Goal: Information Seeking & Learning: Learn about a topic

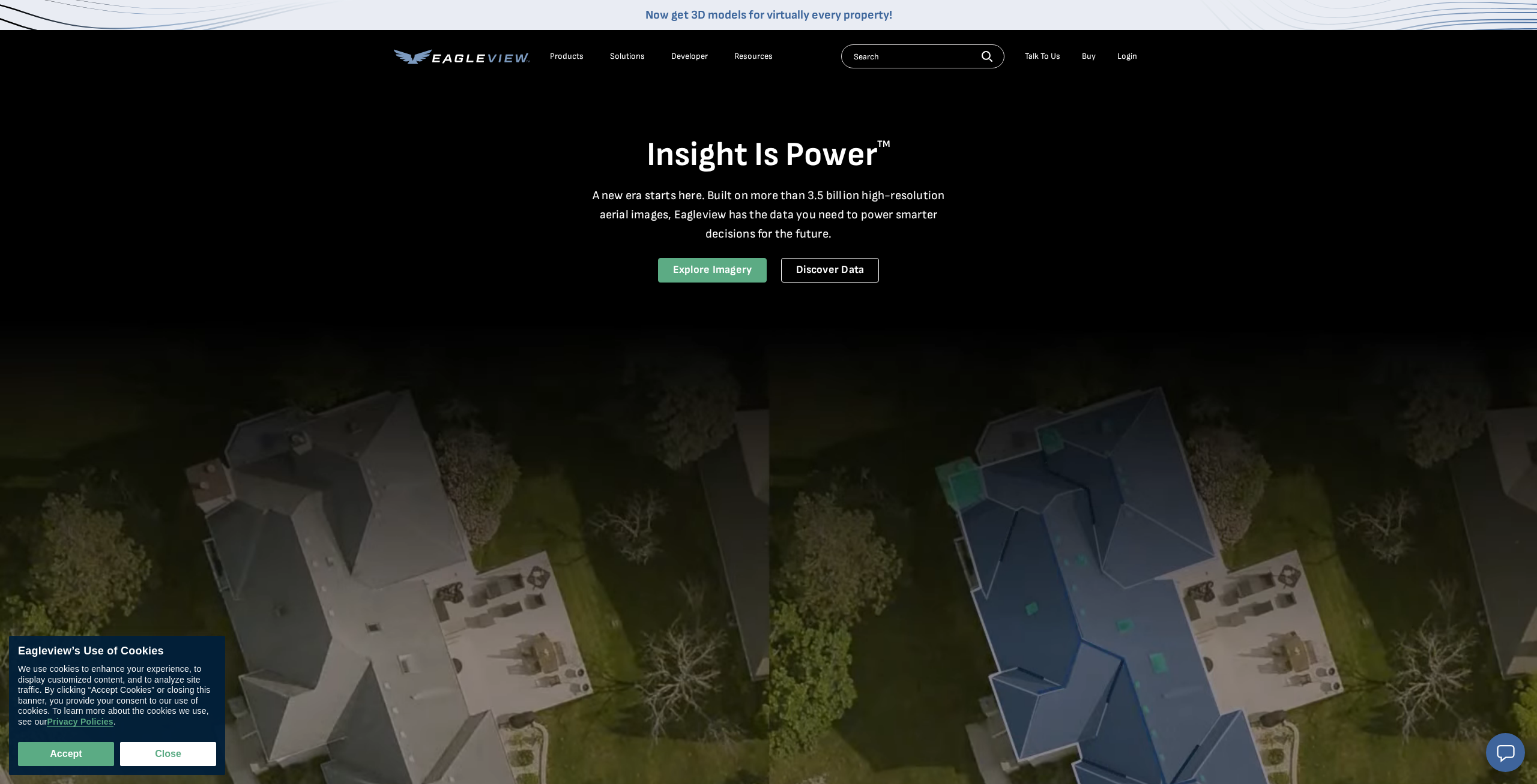
click at [731, 276] on link "Explore Imagery" at bounding box center [713, 270] width 109 height 25
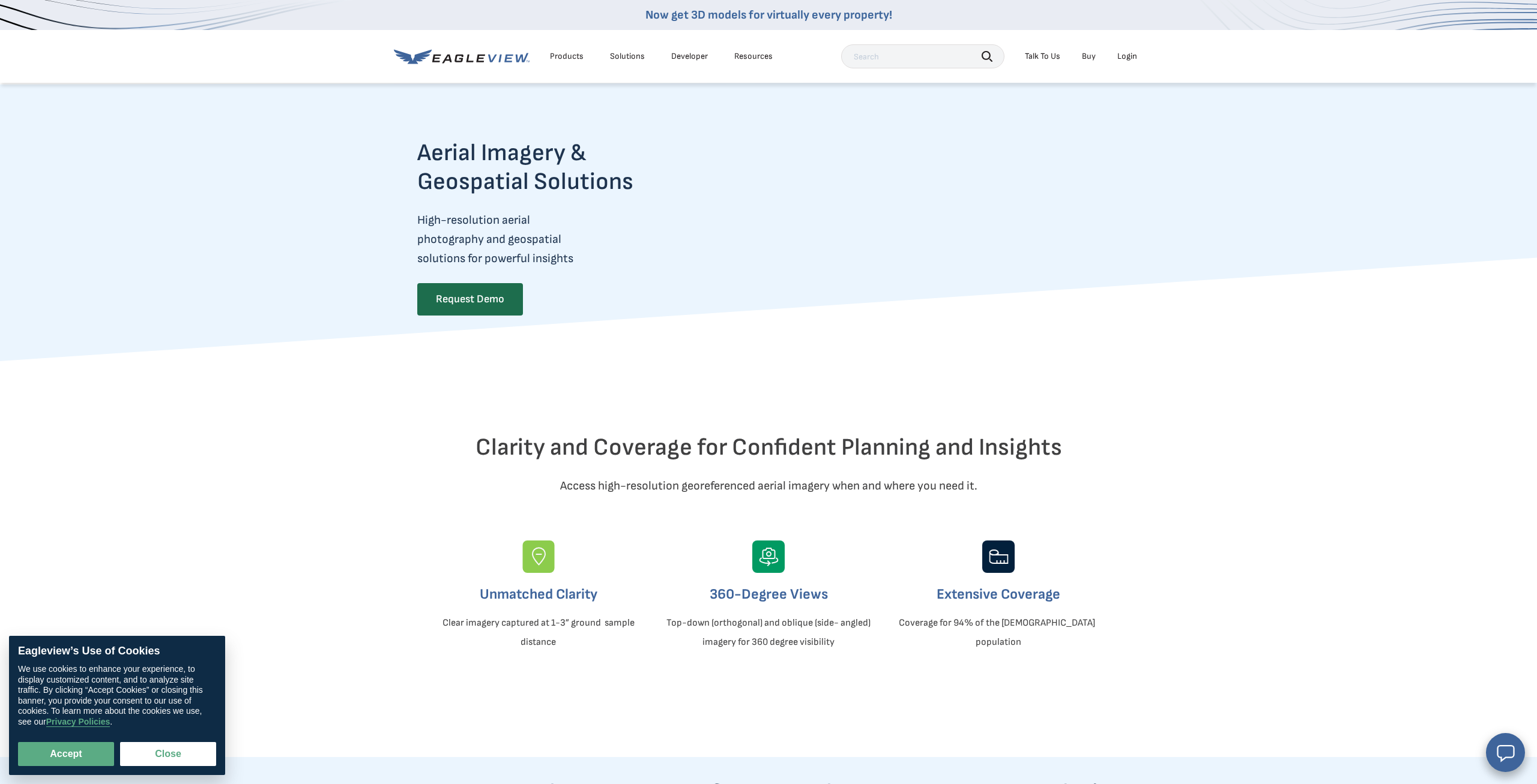
click at [563, 57] on div "Products" at bounding box center [566, 56] width 33 height 11
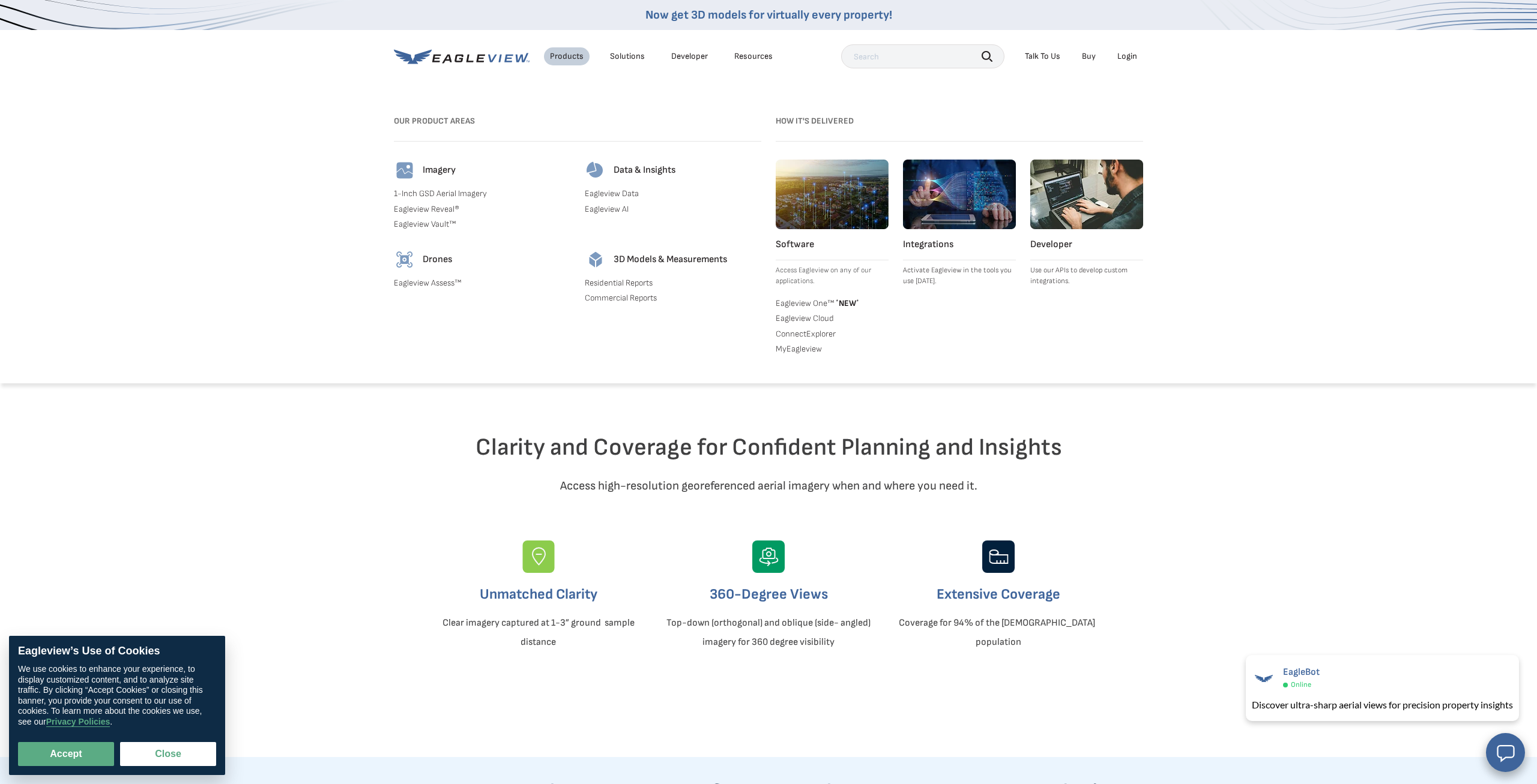
click at [624, 192] on link "Eagleview Data" at bounding box center [673, 193] width 176 height 11
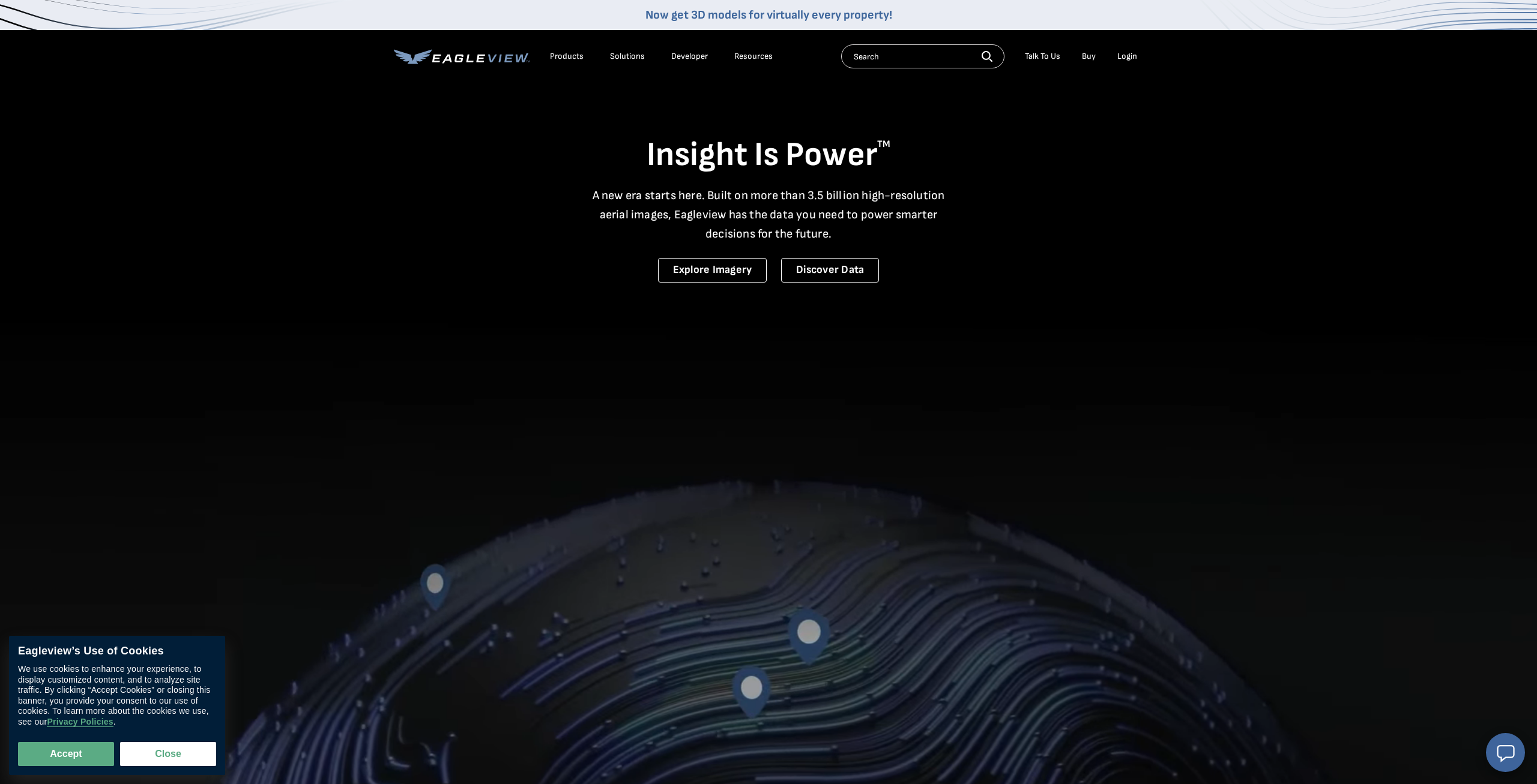
click at [573, 58] on div "Products" at bounding box center [566, 56] width 33 height 11
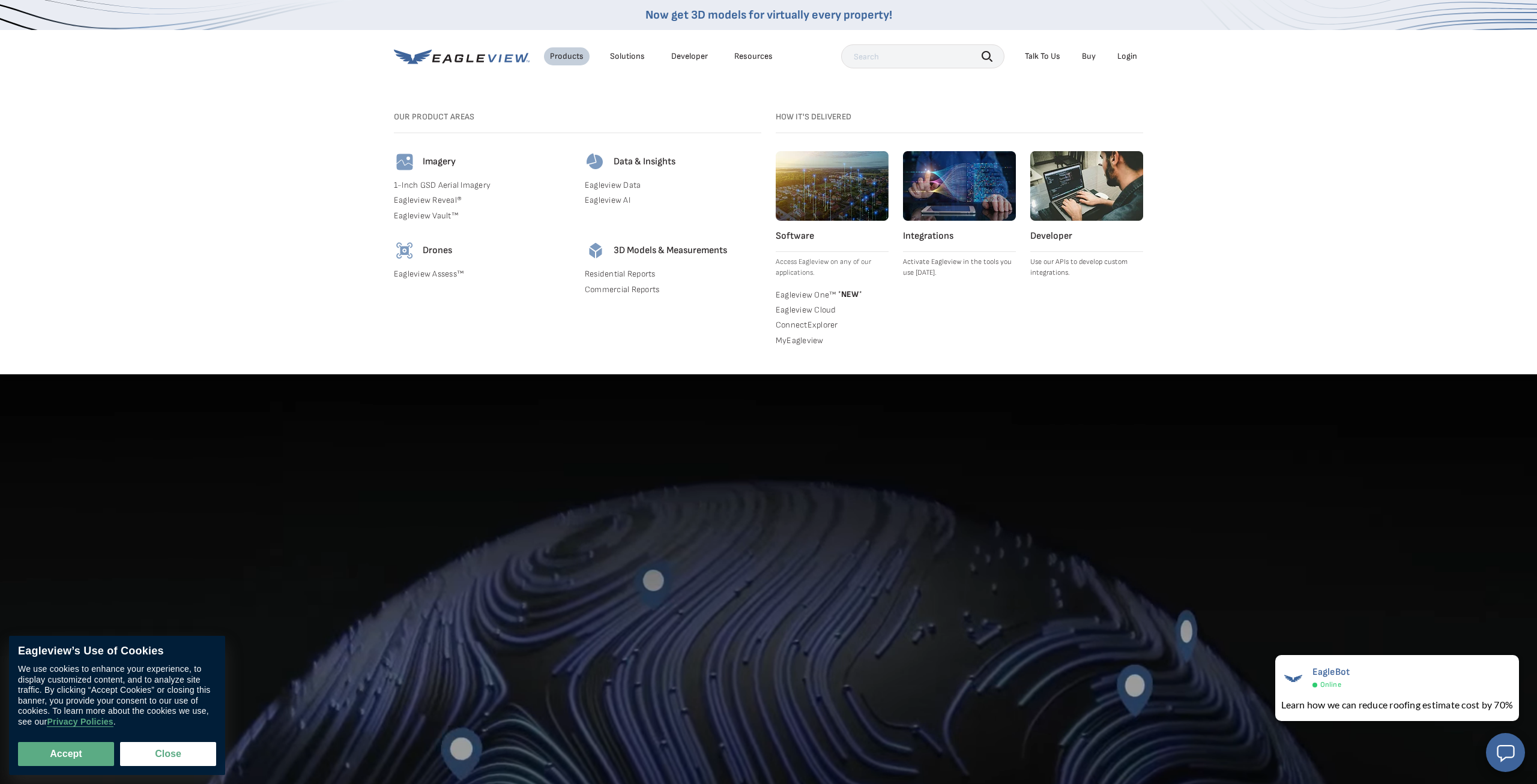
click at [628, 58] on div "Solutions" at bounding box center [627, 56] width 35 height 11
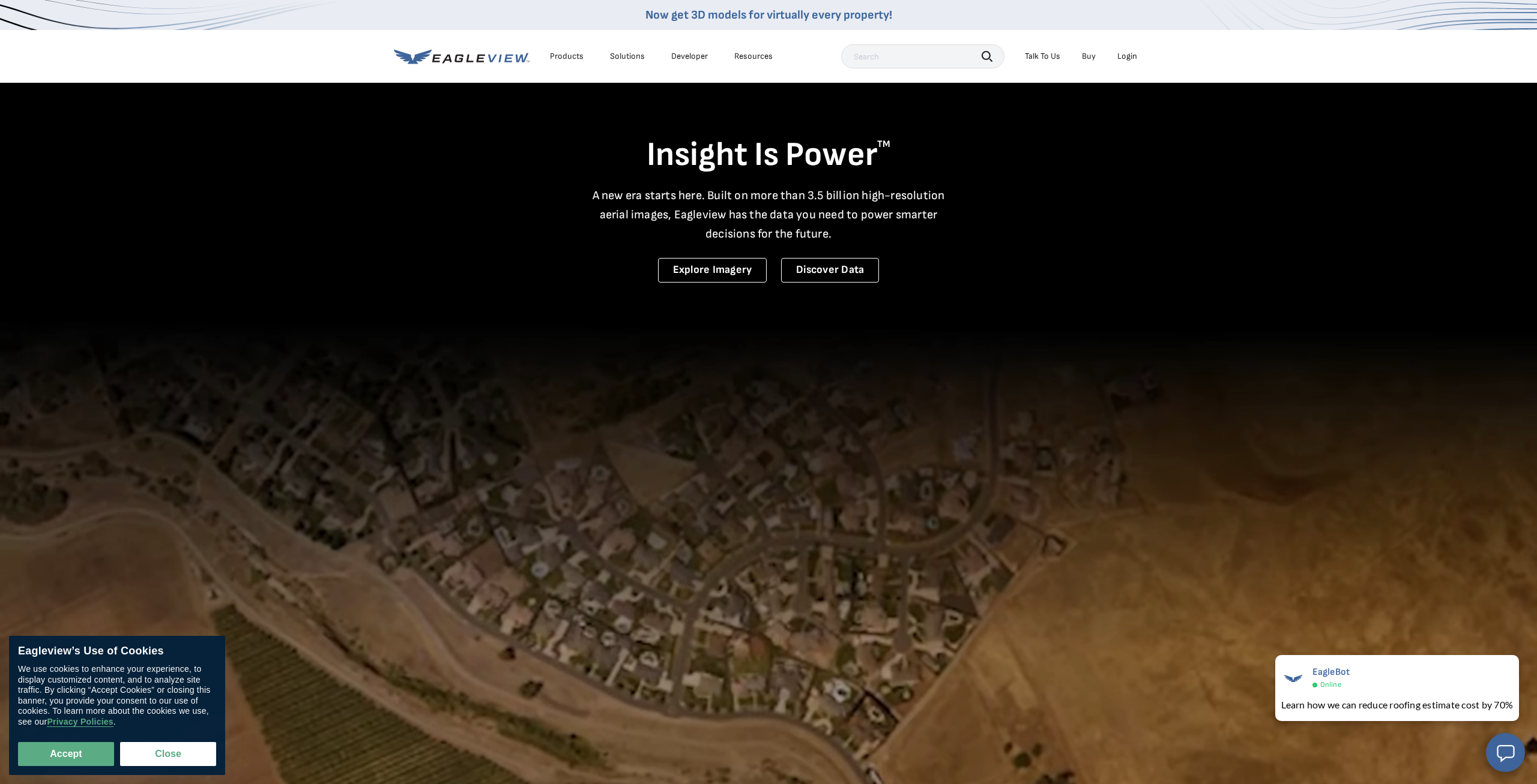
click at [567, 51] on li "Products" at bounding box center [566, 56] width 45 height 18
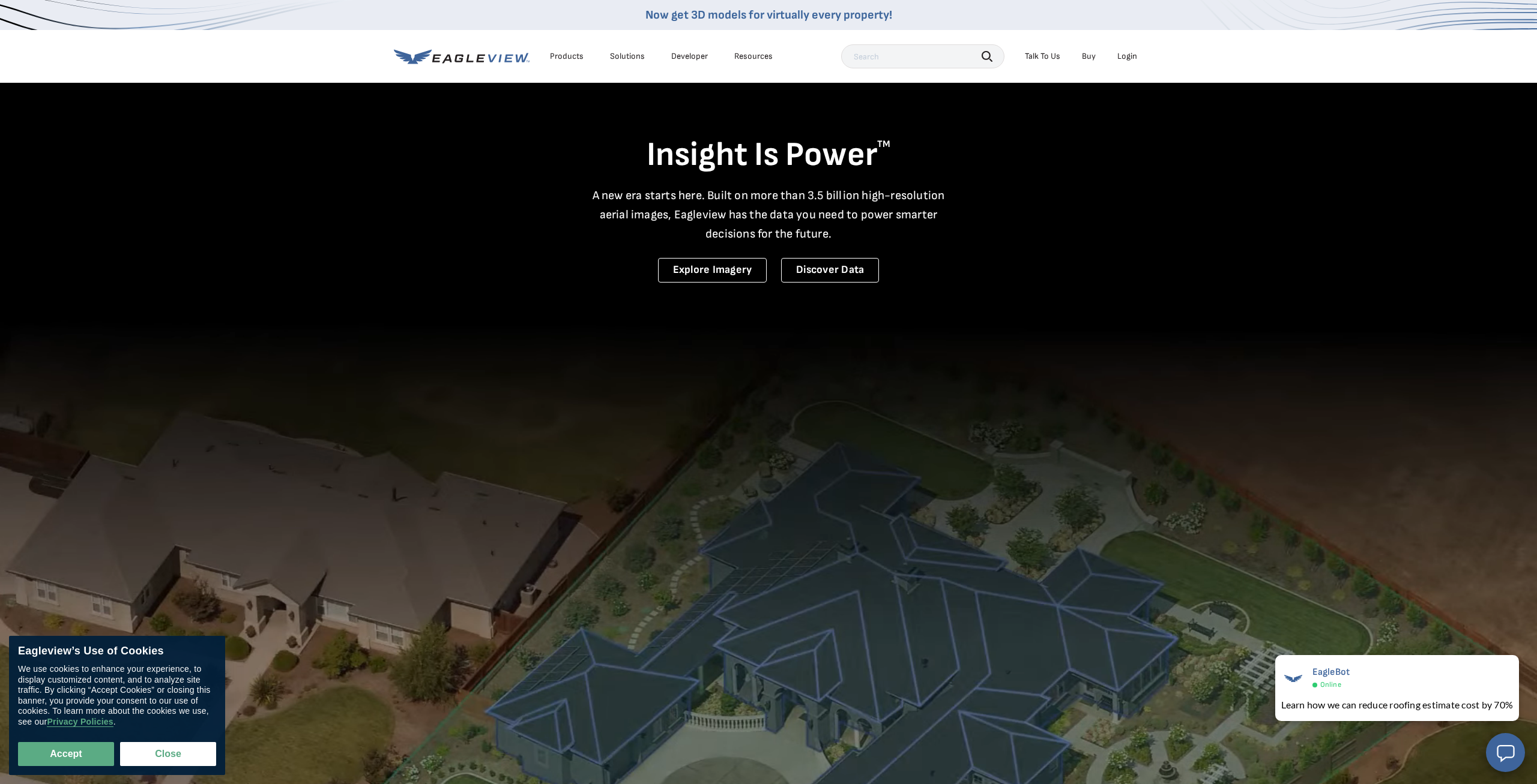
click at [570, 58] on div "Products" at bounding box center [566, 56] width 33 height 11
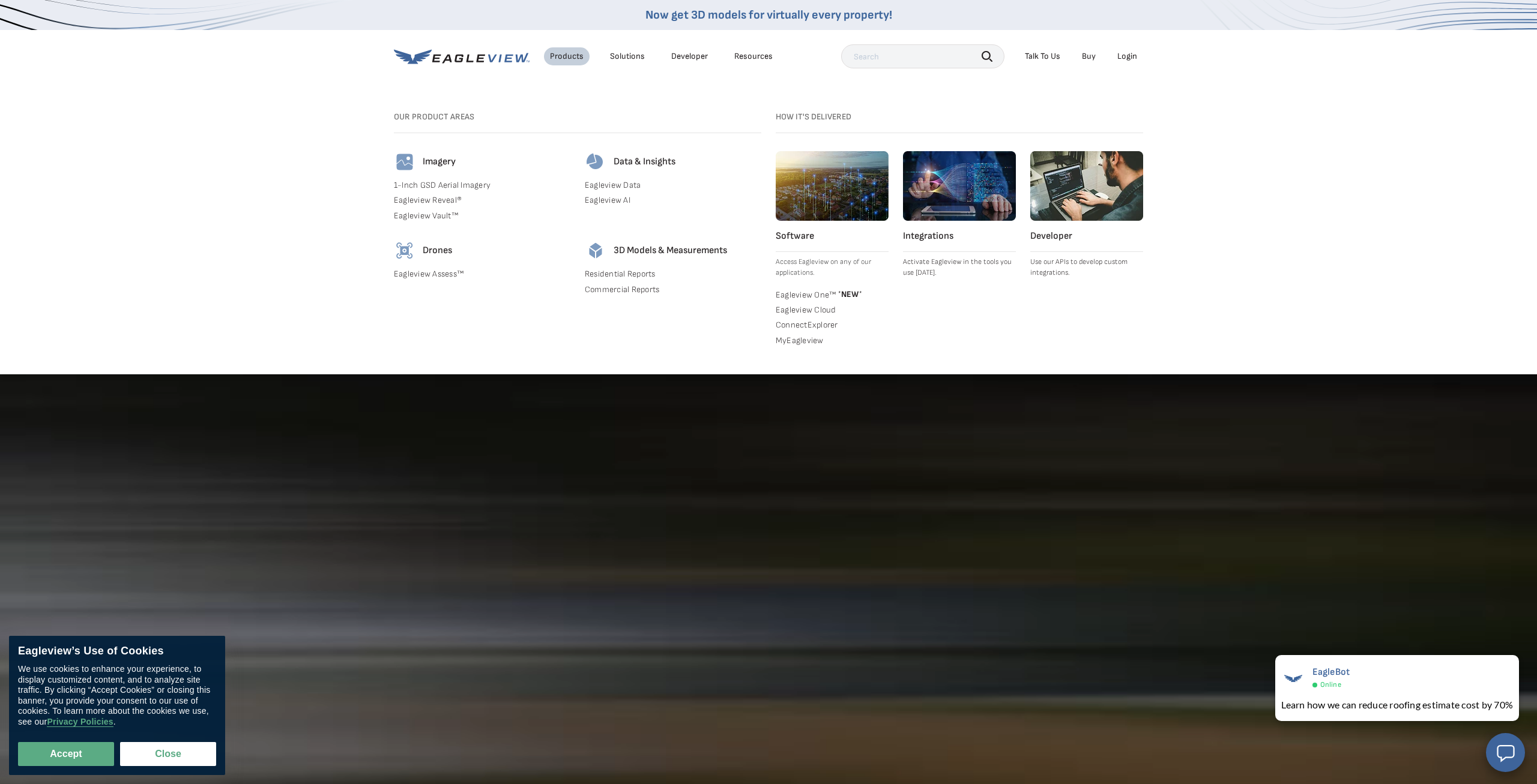
click at [434, 160] on h4 "Imagery" at bounding box center [439, 162] width 33 height 12
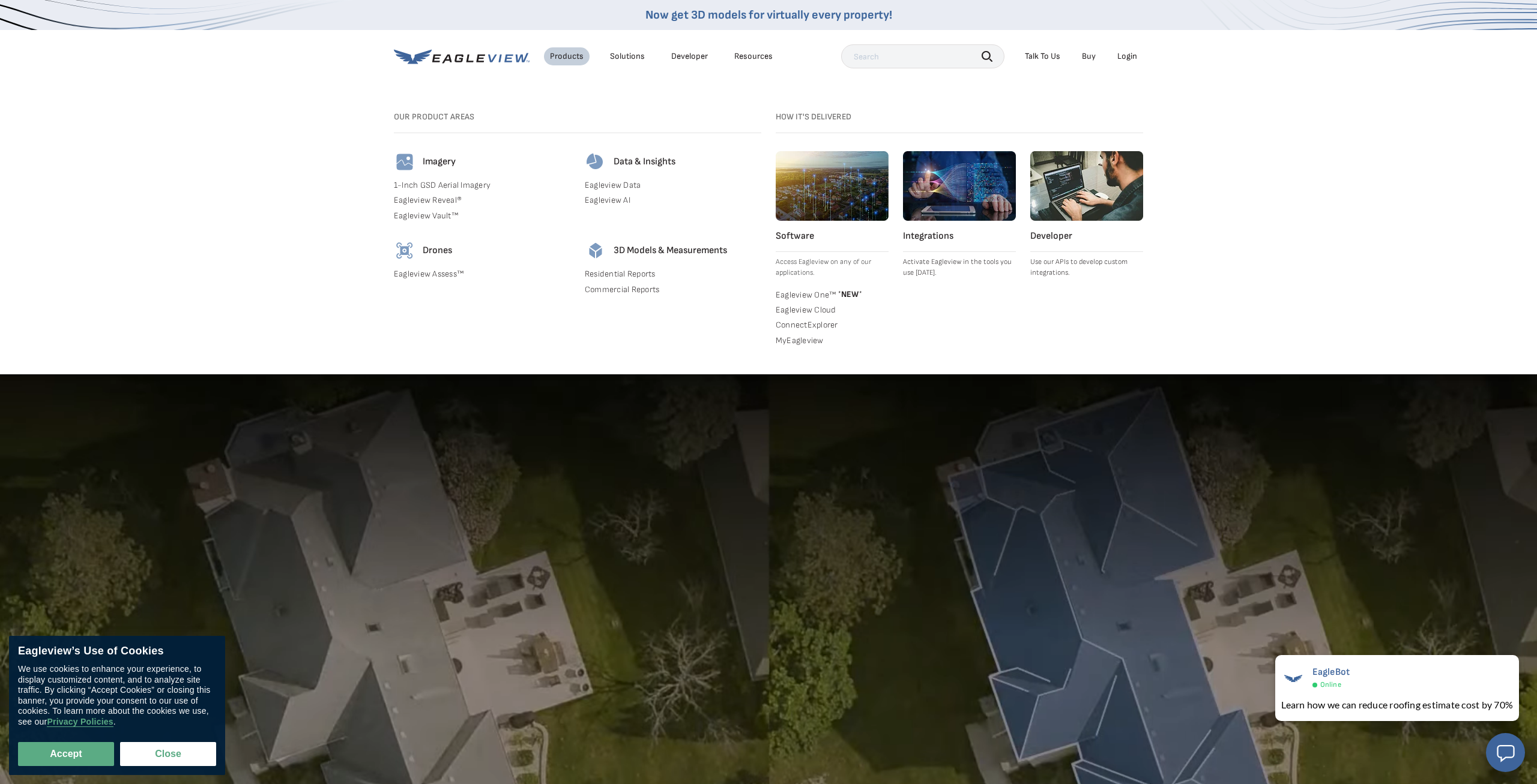
click at [556, 59] on div "Products" at bounding box center [566, 56] width 33 height 11
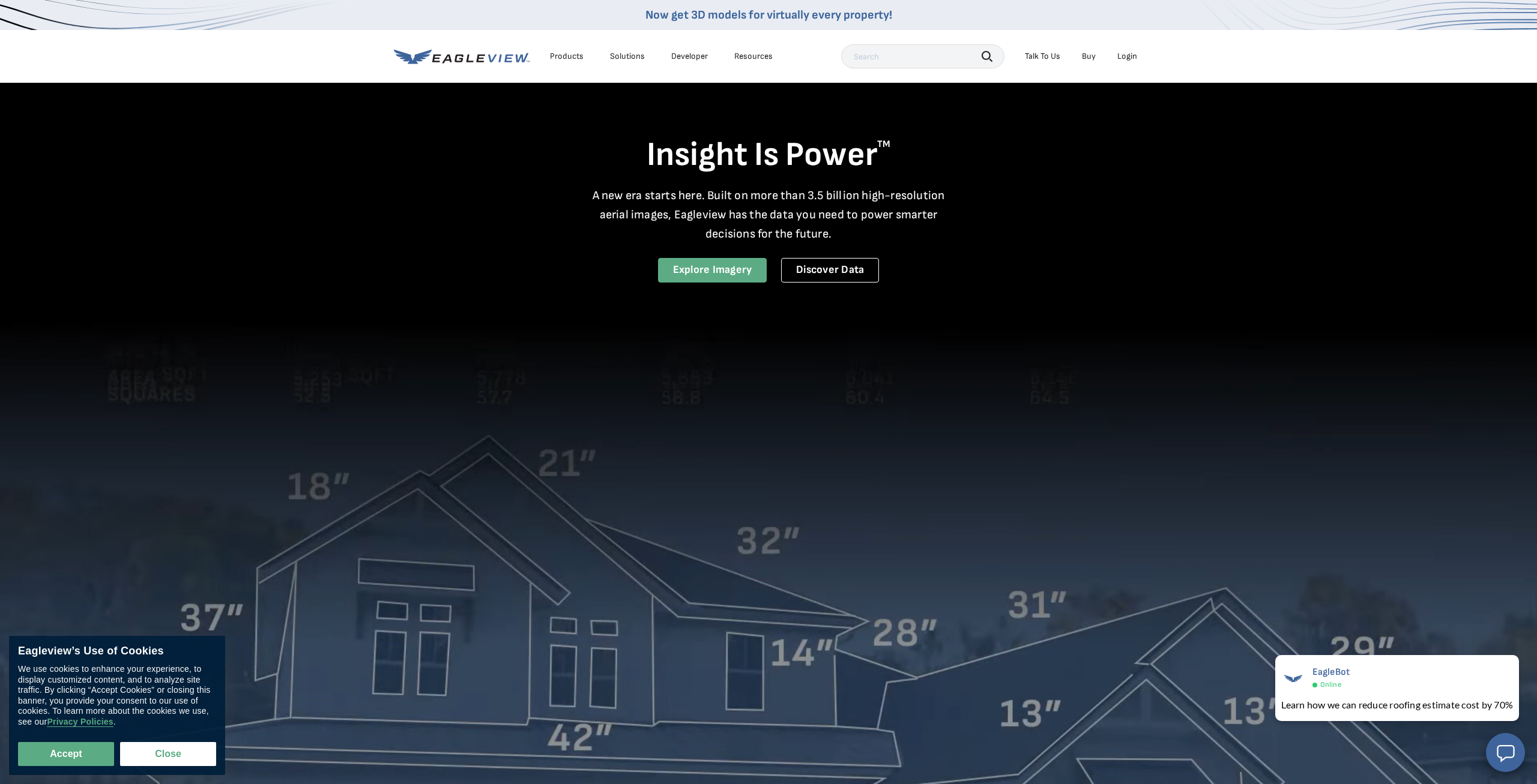
click at [696, 262] on link "Explore Imagery" at bounding box center [713, 270] width 109 height 25
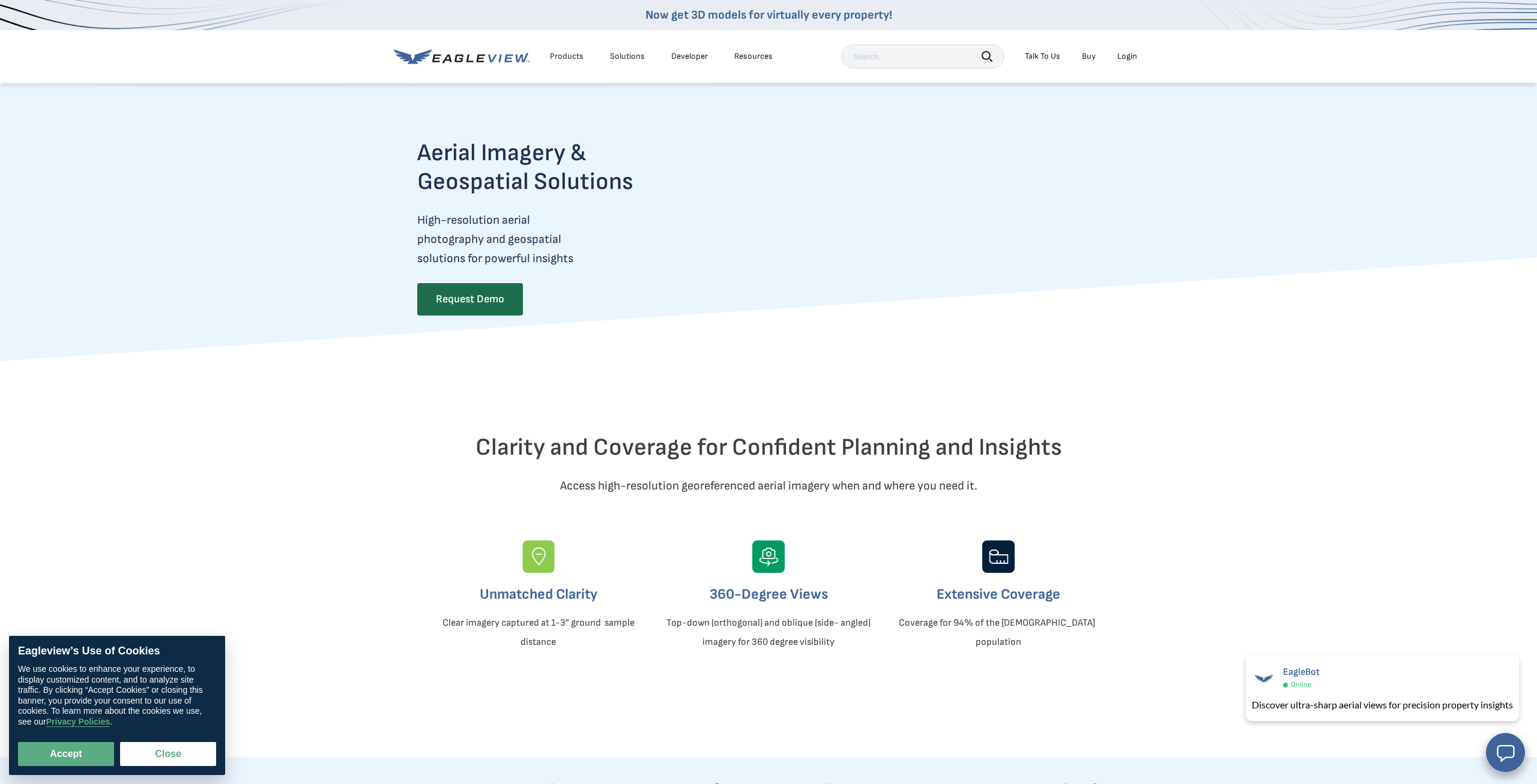
click at [571, 58] on div "Products" at bounding box center [566, 56] width 33 height 11
